Goal: Use online tool/utility: Utilize a website feature to perform a specific function

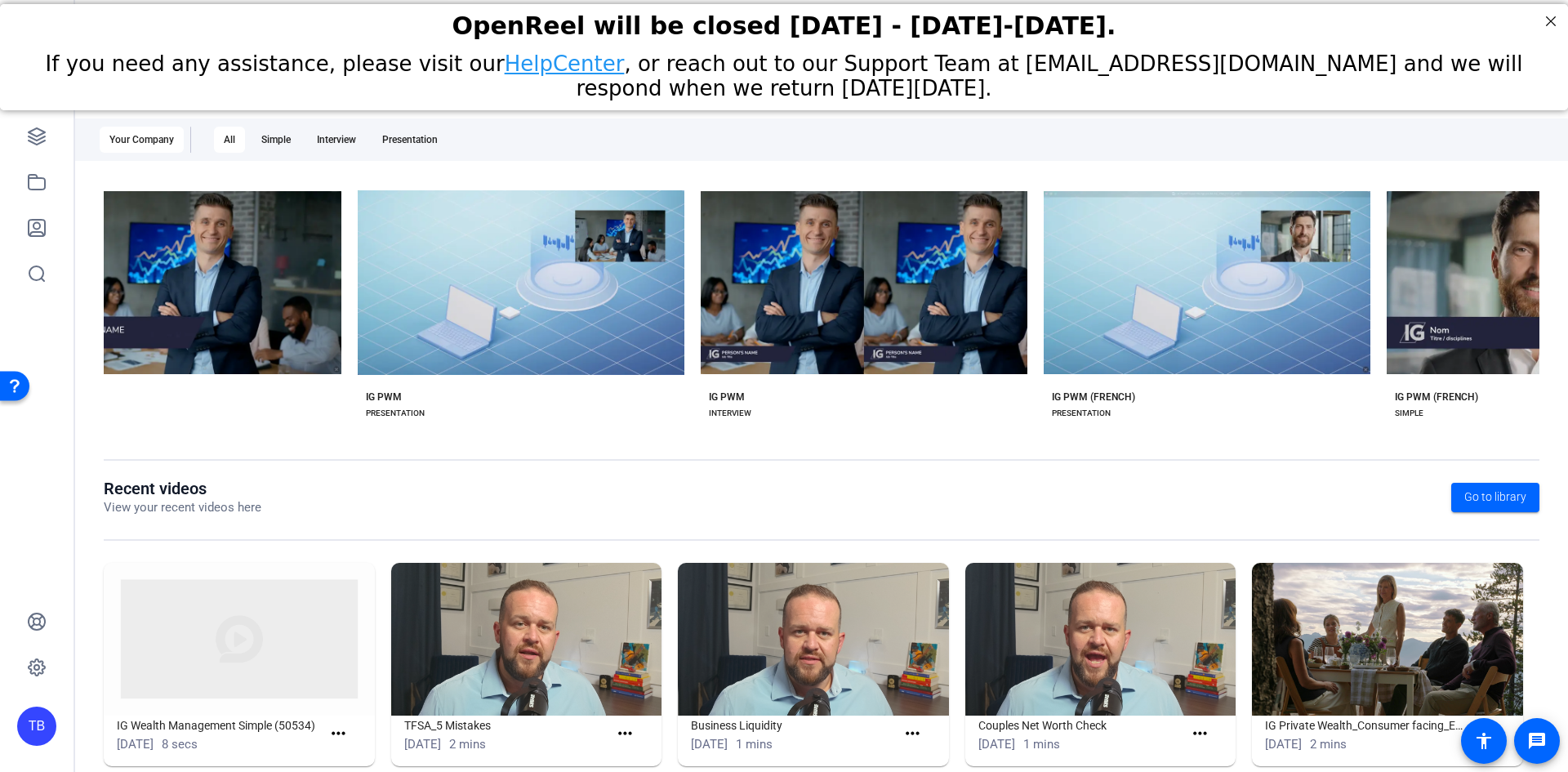
scroll to position [0, 2045]
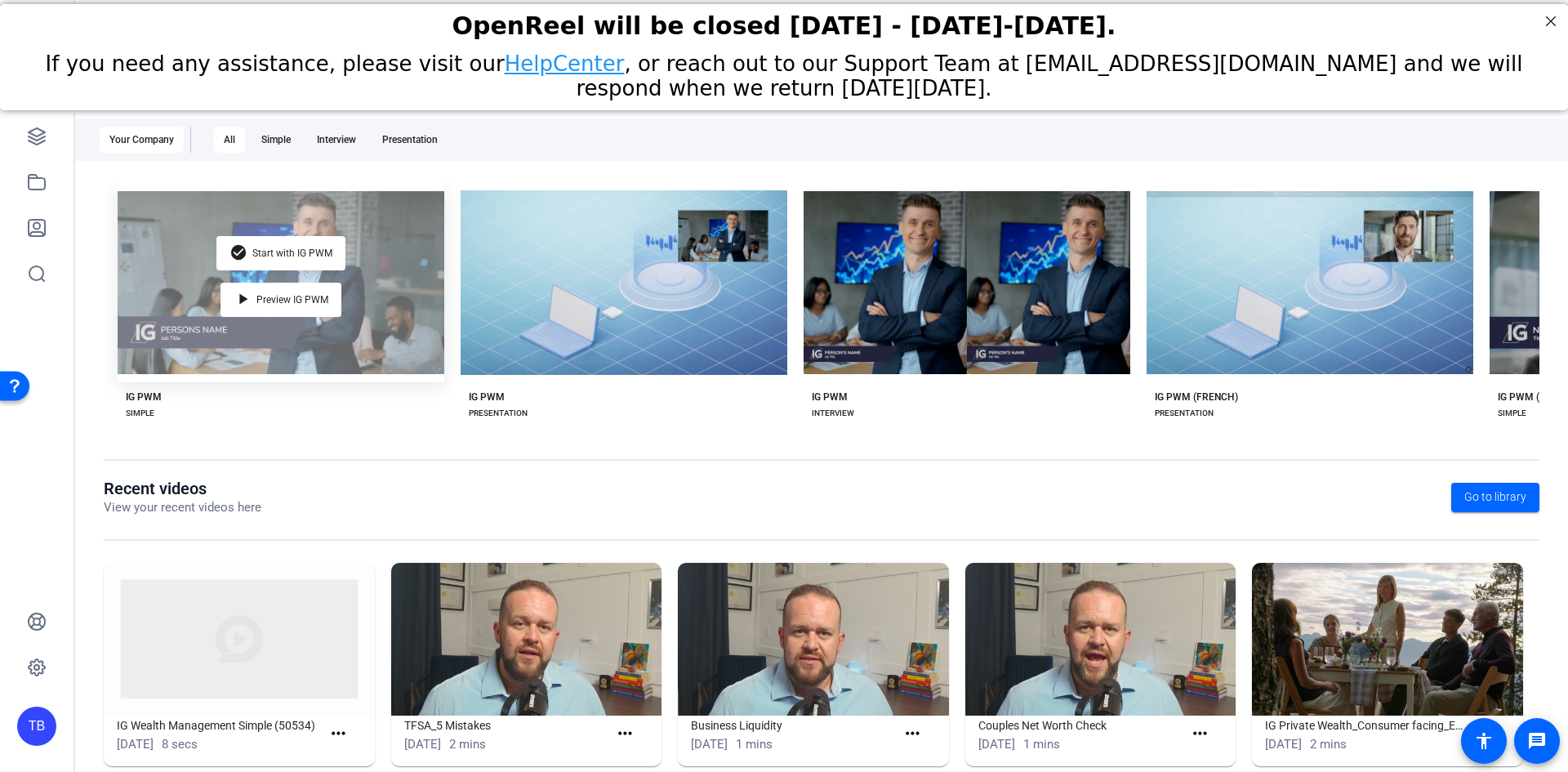
click at [368, 248] on div "check_circle Start with IG PWM play_arrow Preview IG PWM" at bounding box center [281, 283] width 326 height 199
click at [300, 260] on div "check_circle Start with IG PWM play_arrow Preview IG PWM" at bounding box center [281, 283] width 326 height 199
click at [310, 251] on span "Start with IG PWM" at bounding box center [292, 253] width 80 height 10
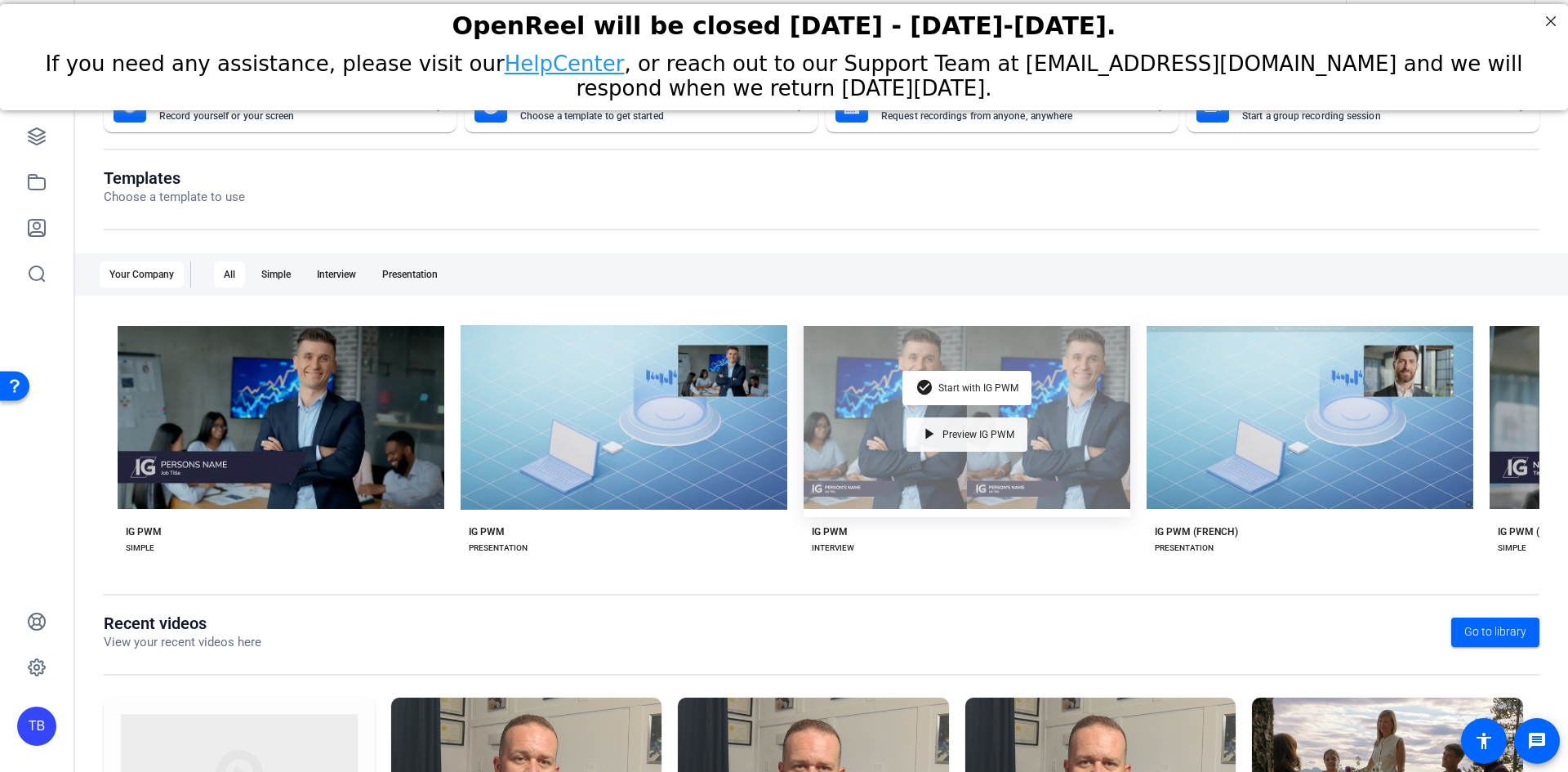
scroll to position [0, 0]
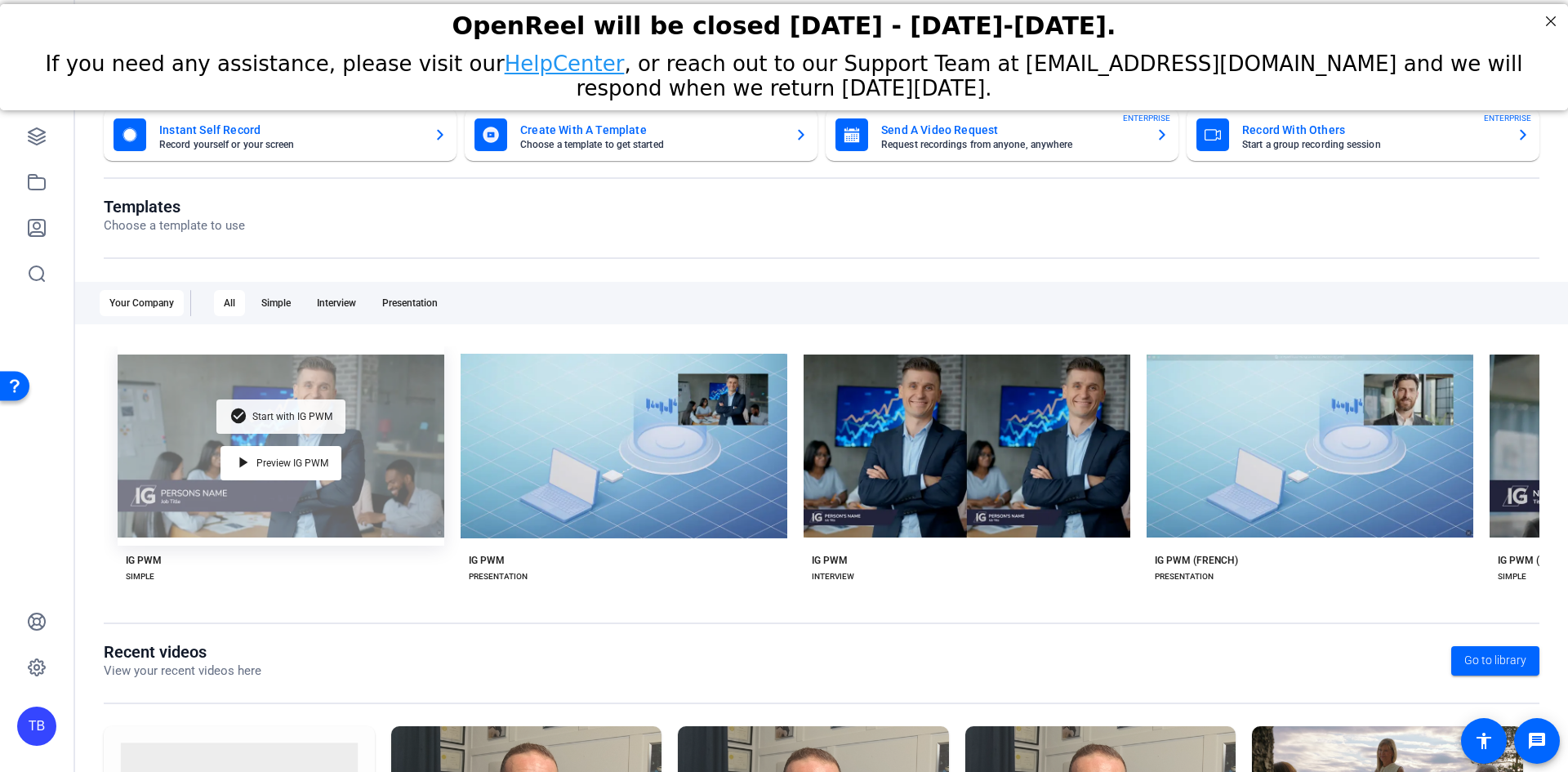
click at [285, 405] on div "check_circle Start with IG PWM" at bounding box center [281, 416] width 129 height 34
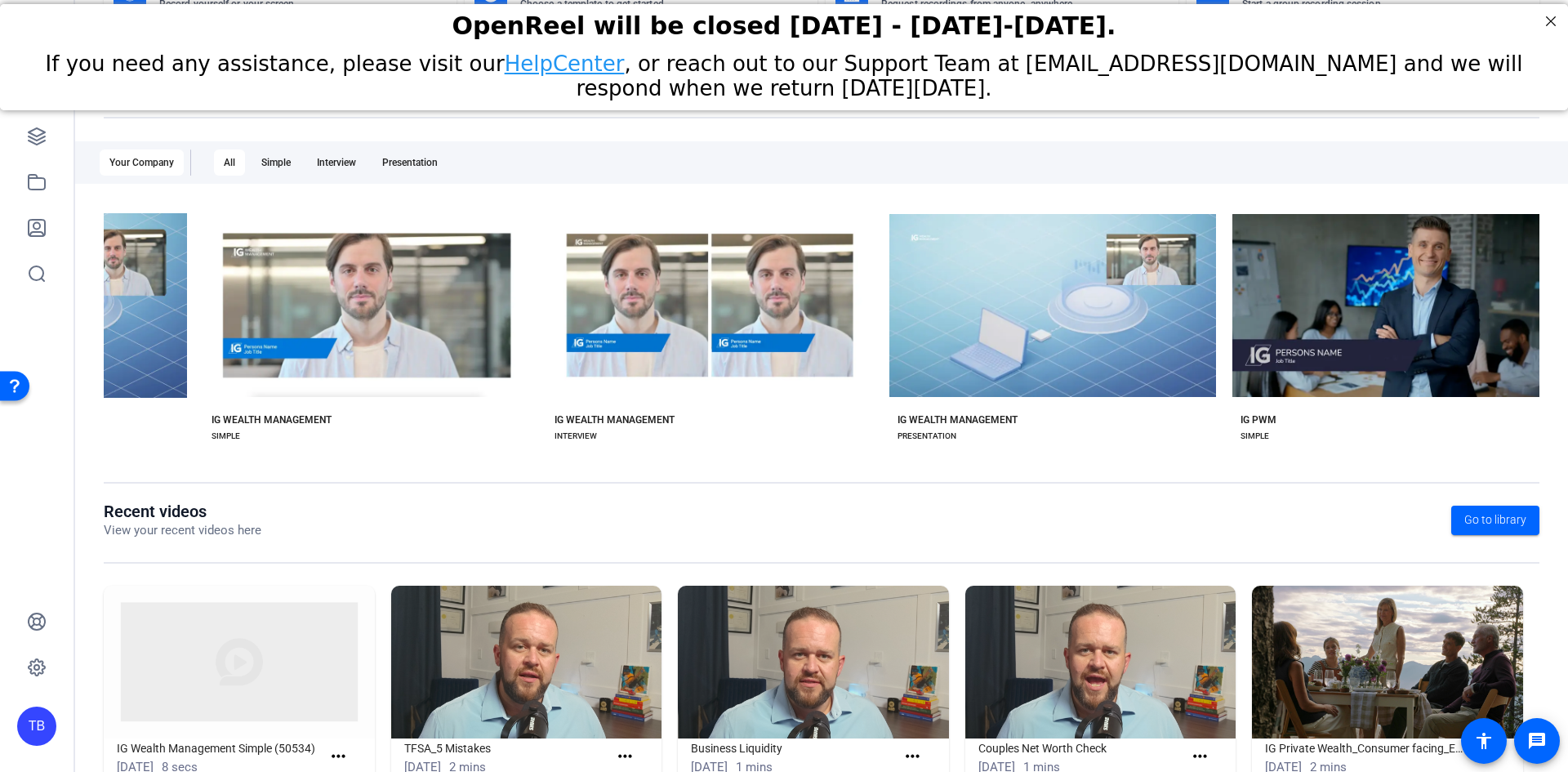
scroll to position [112, 0]
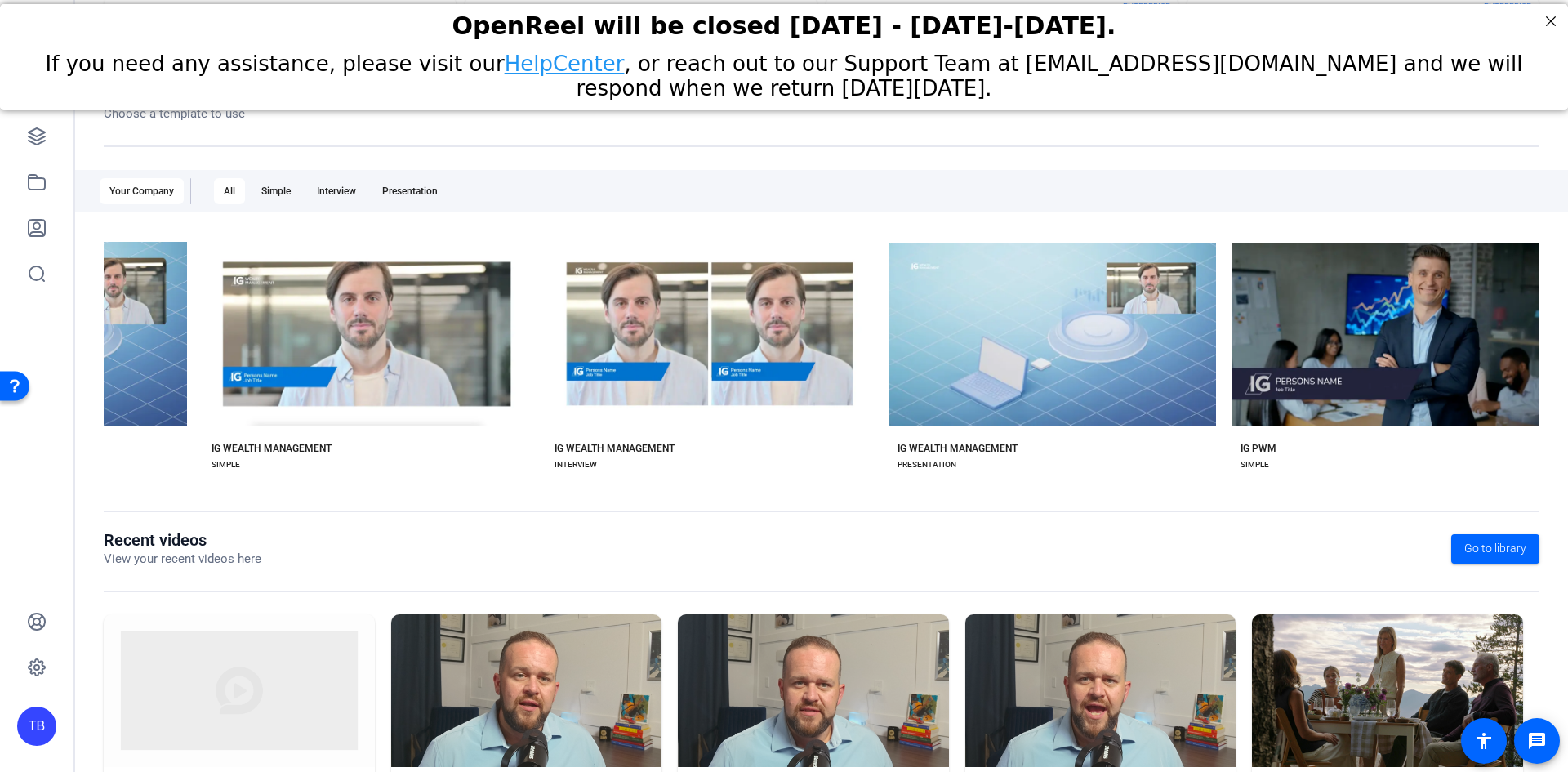
drag, startPoint x: 733, startPoint y: 489, endPoint x: 884, endPoint y: 486, distance: 151.0
click at [884, 486] on div "Templates Choose a template to use Your Company All Simple Interview Presentati…" at bounding box center [821, 307] width 1435 height 445
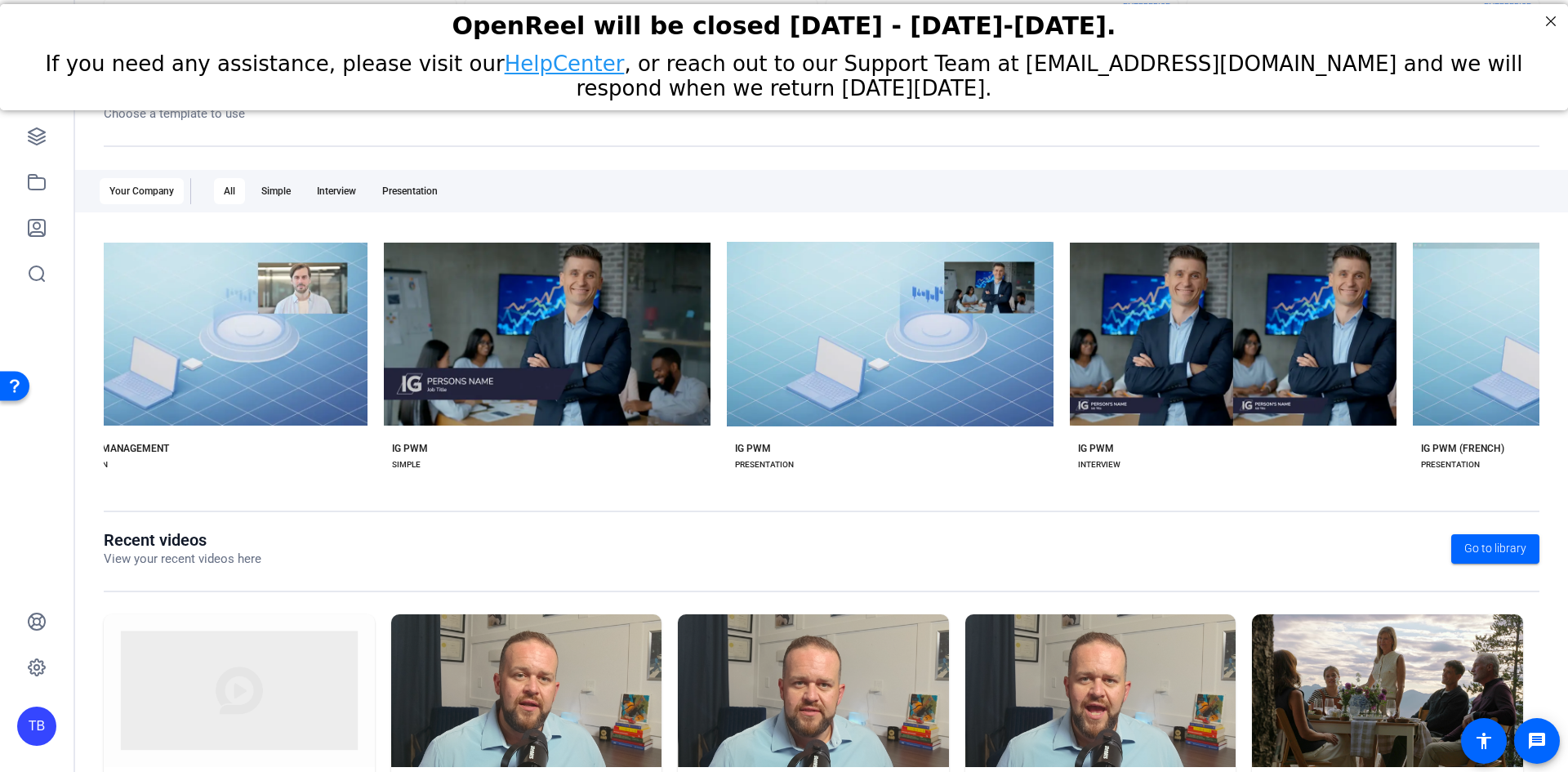
scroll to position [0, 1711]
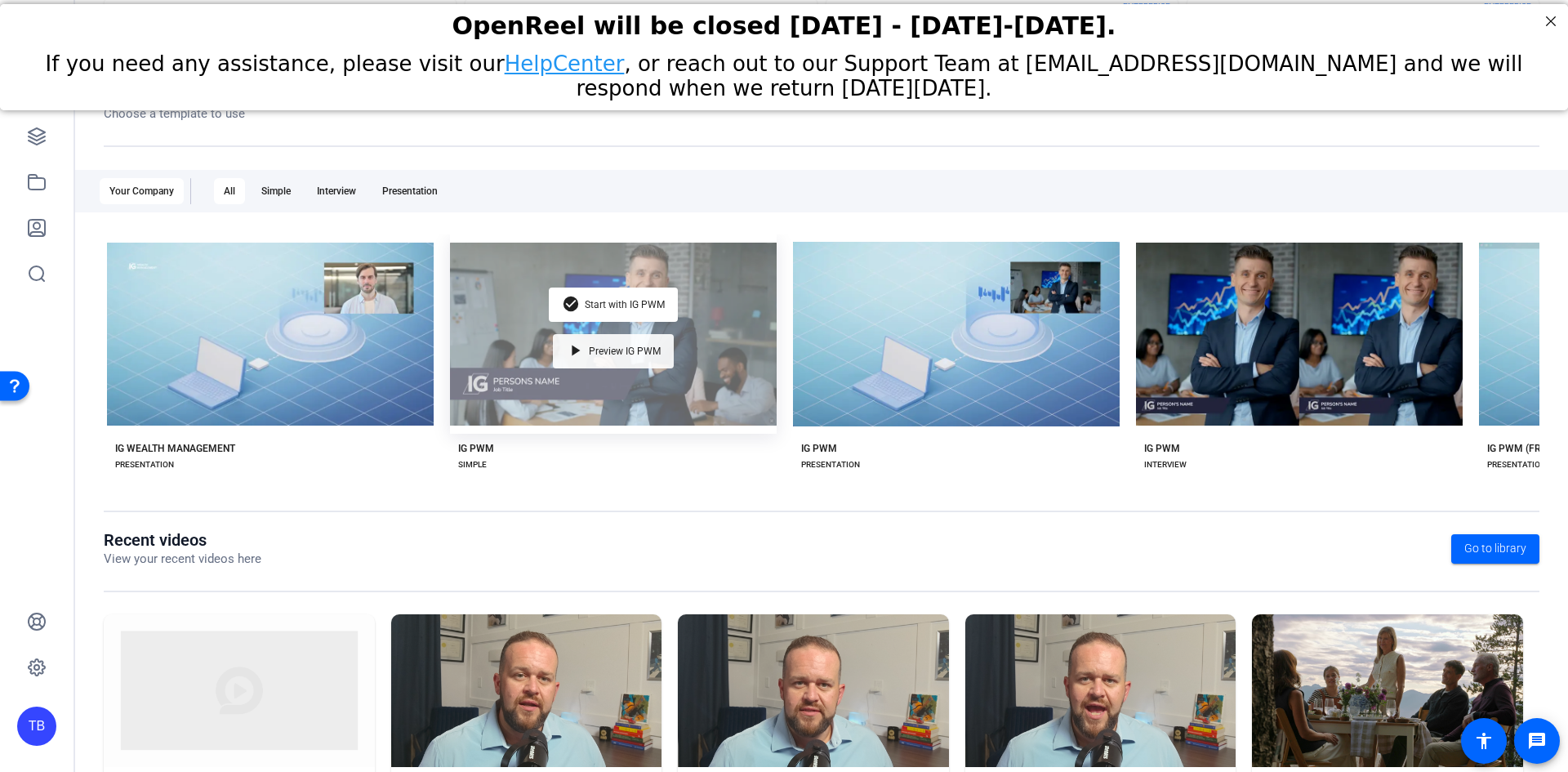
click at [581, 338] on div "play_arrow Preview IG PWM" at bounding box center [613, 351] width 121 height 34
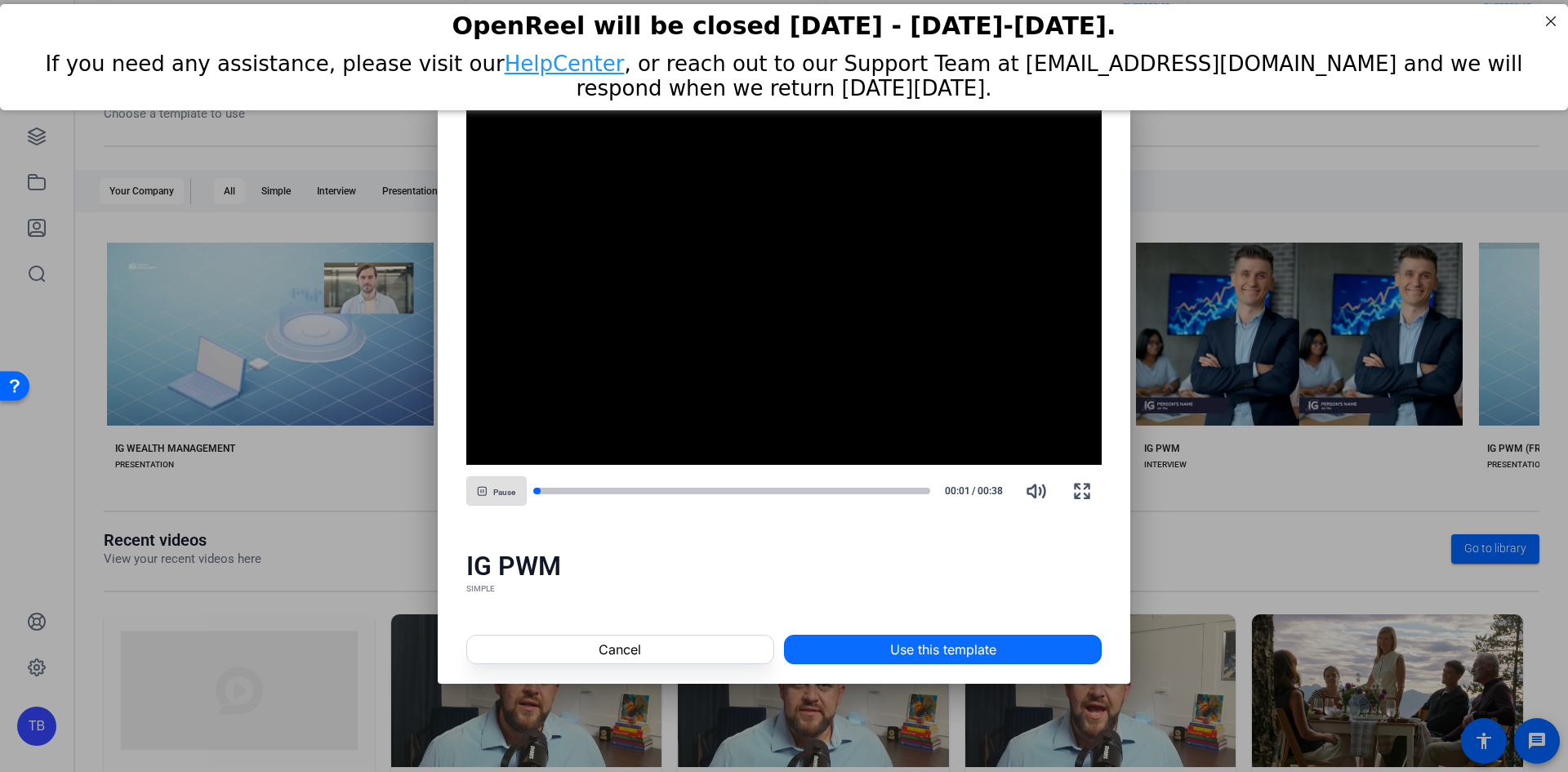
click at [975, 643] on span "Use this template" at bounding box center [942, 649] width 106 height 19
